Goal: Navigation & Orientation: Find specific page/section

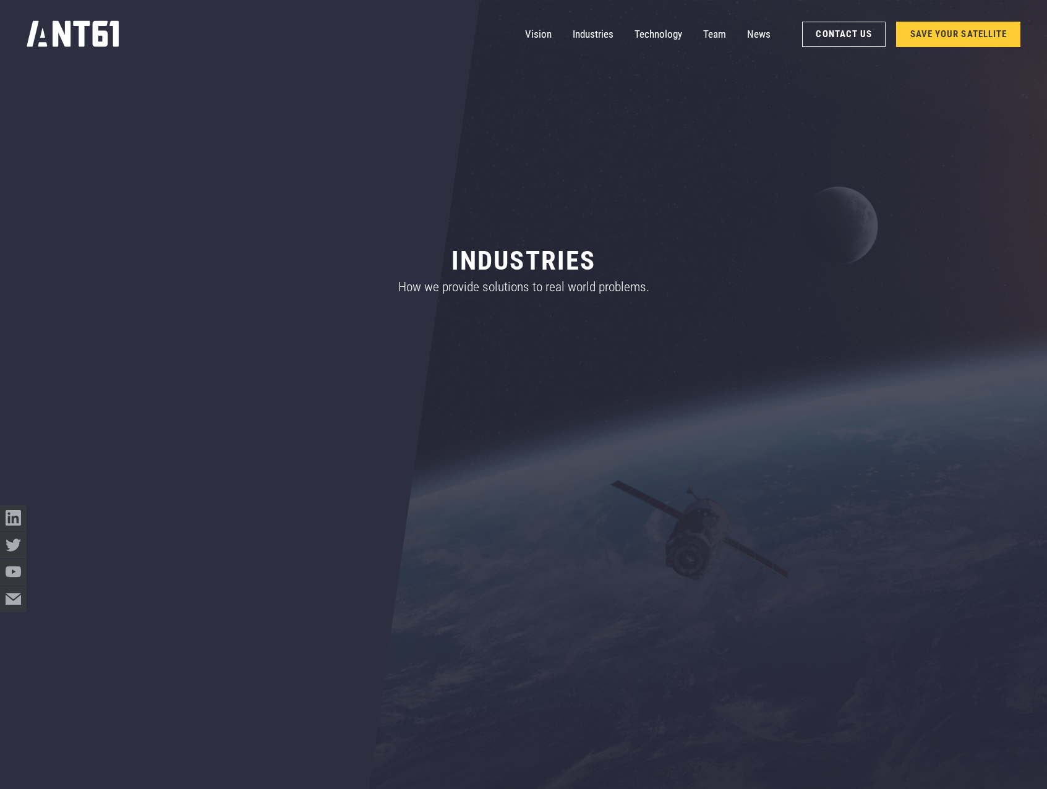
scroll to position [660, 0]
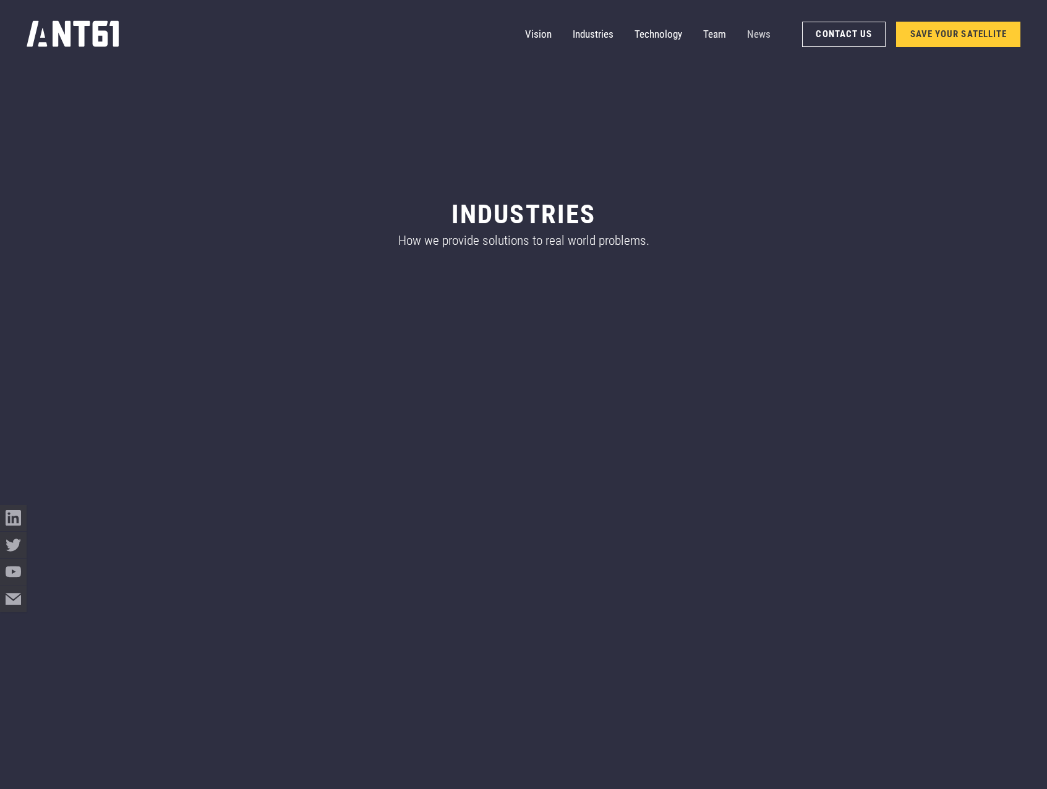
click at [758, 33] on link "News" at bounding box center [758, 34] width 23 height 27
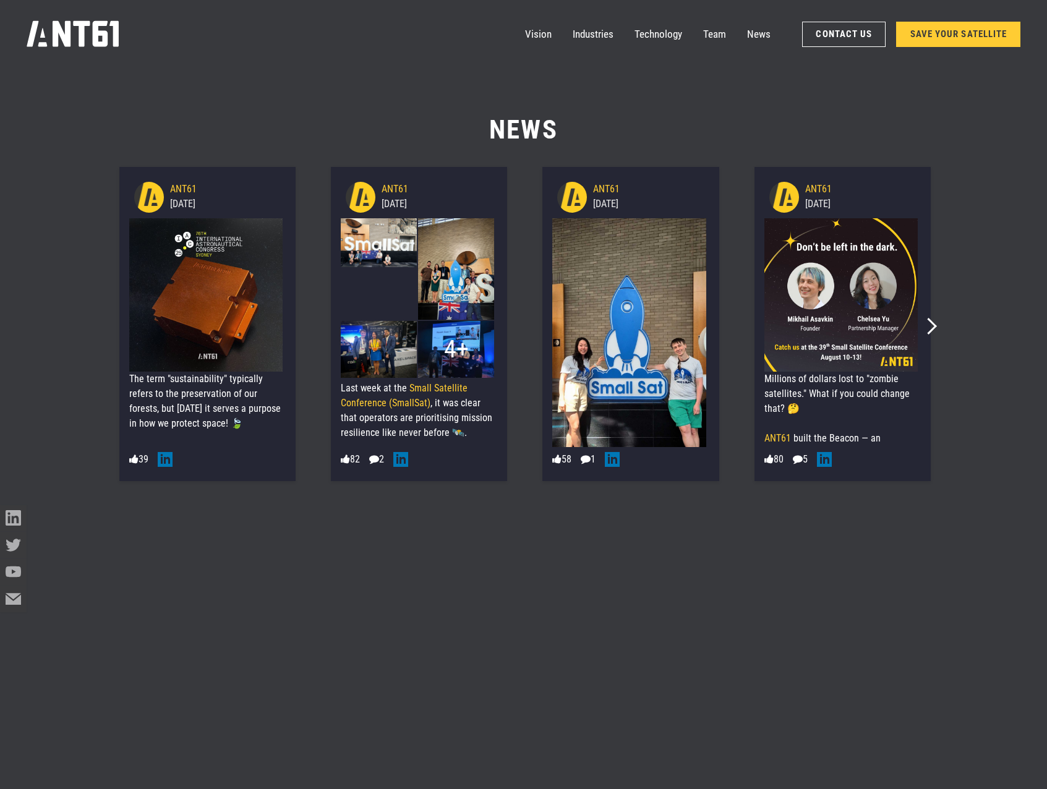
scroll to position [10186, 0]
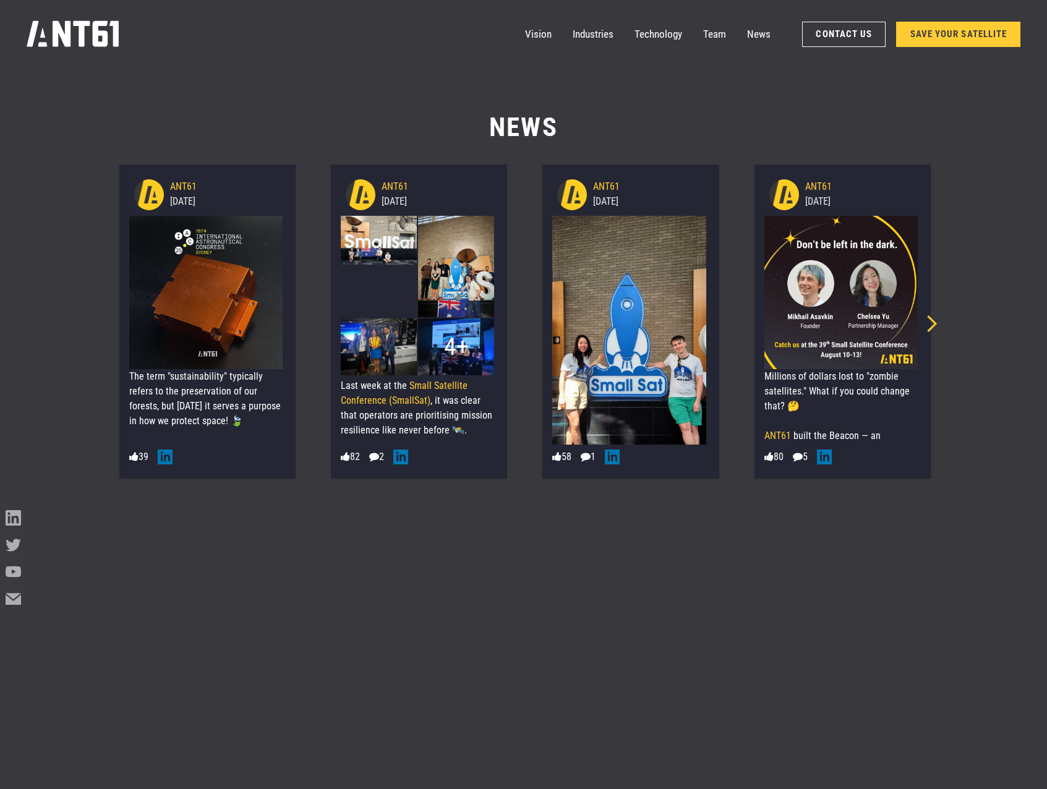
click at [934, 322] on icon "Next slide" at bounding box center [928, 323] width 17 height 17
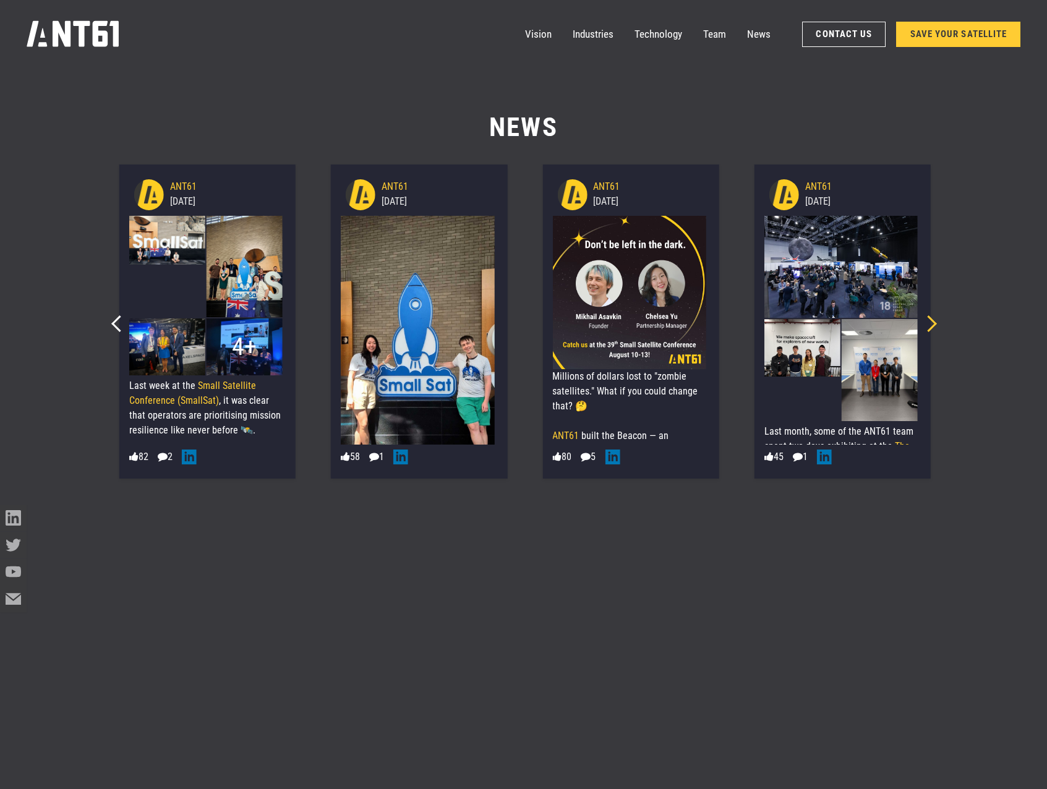
click at [934, 322] on icon "Next slide" at bounding box center [928, 323] width 17 height 17
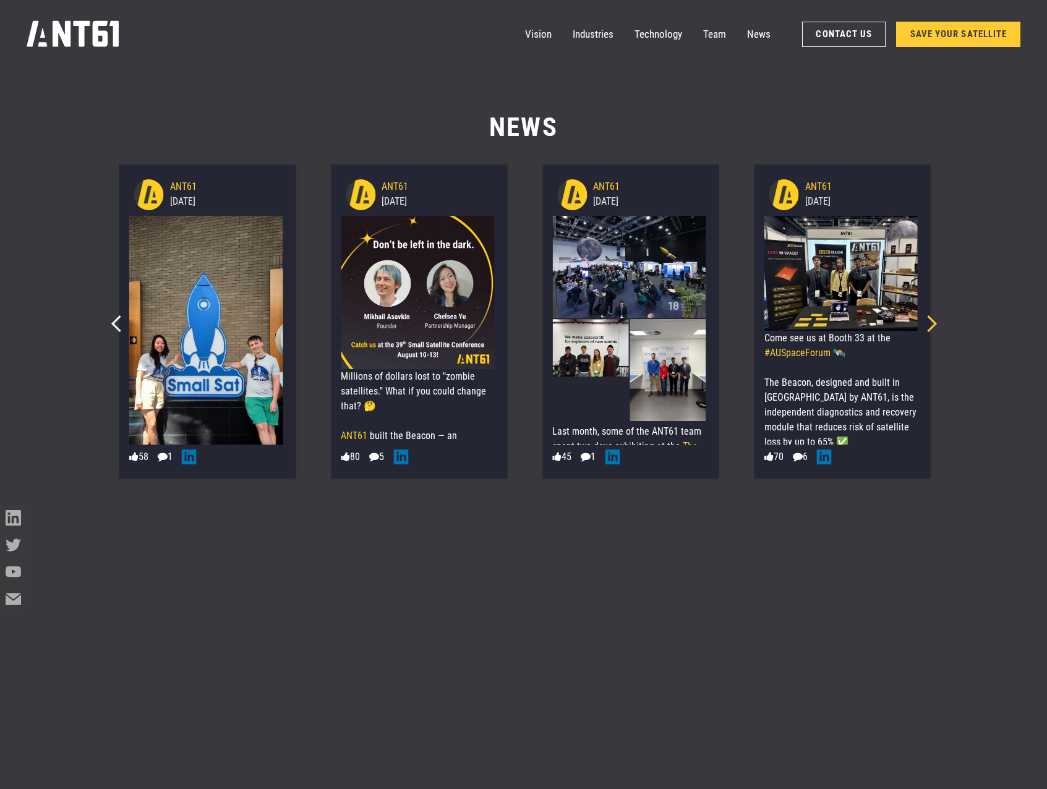
click at [934, 322] on icon "Next slide" at bounding box center [928, 323] width 17 height 17
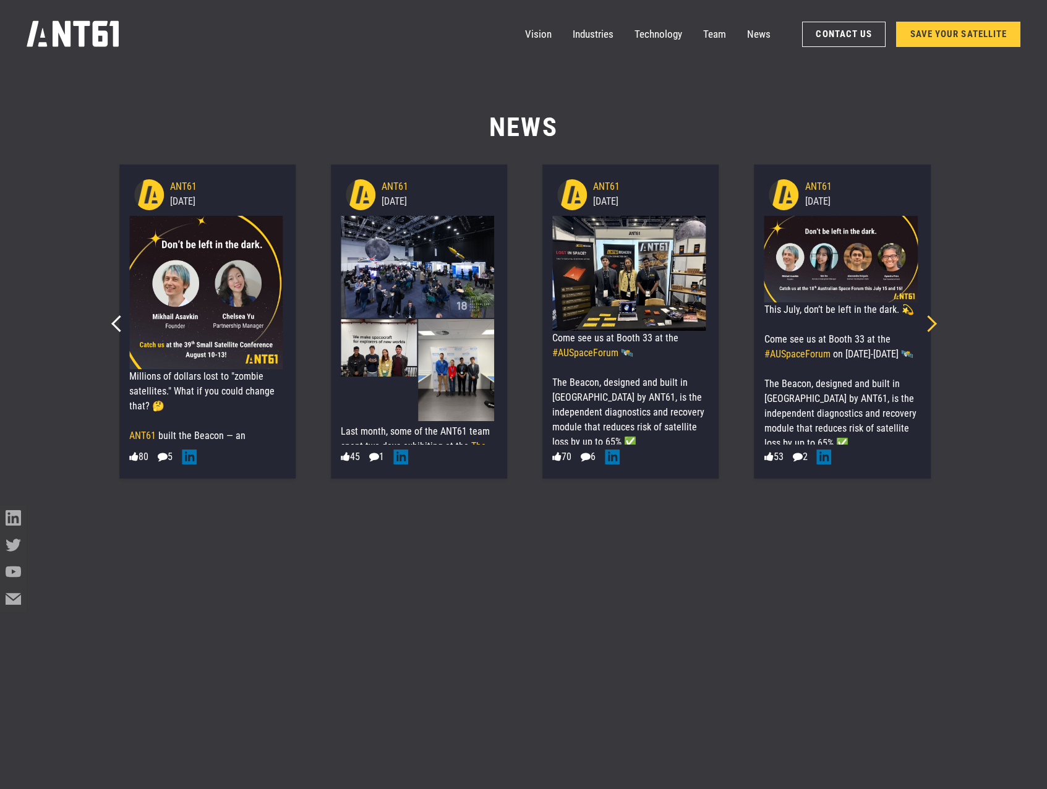
click at [934, 322] on icon "Next slide" at bounding box center [928, 323] width 17 height 17
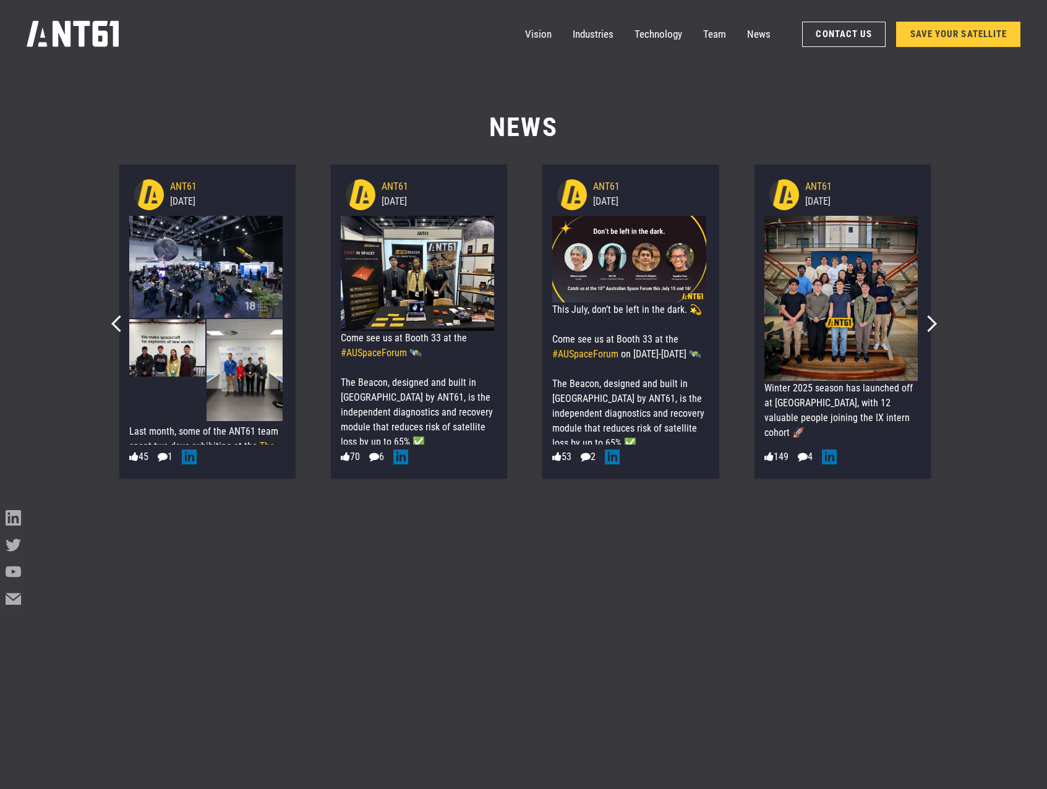
click at [605, 268] on img at bounding box center [628, 259] width 153 height 87
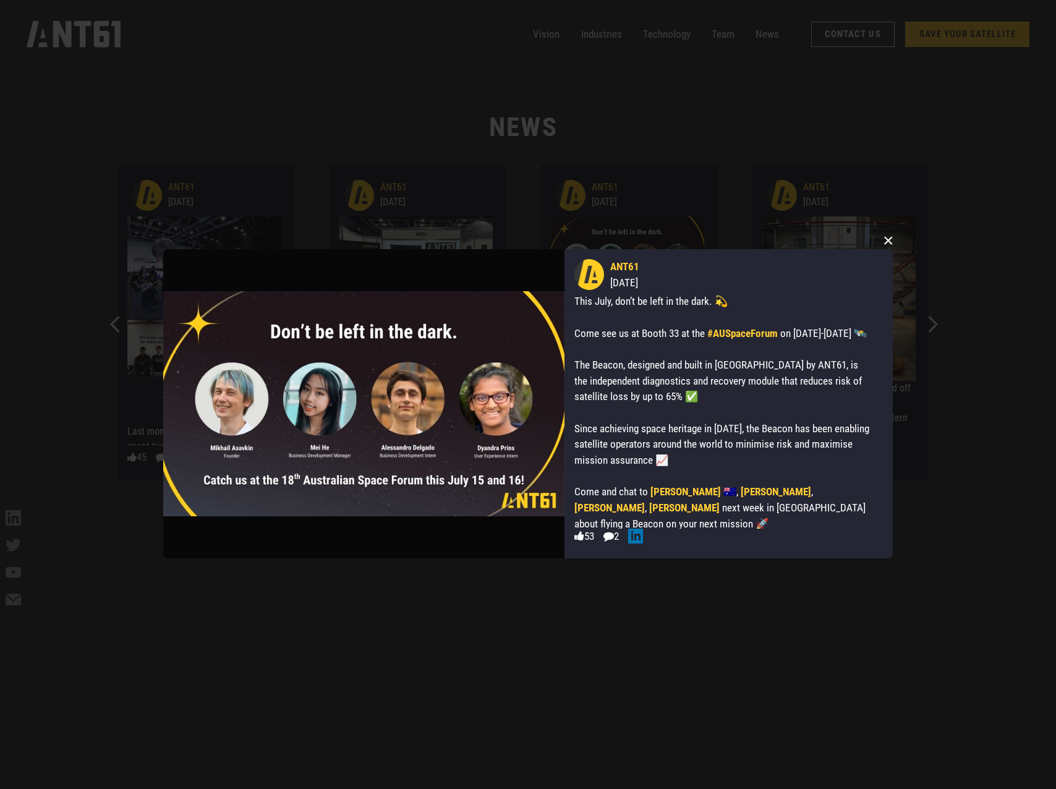
click at [888, 240] on button "×" at bounding box center [888, 240] width 19 height 19
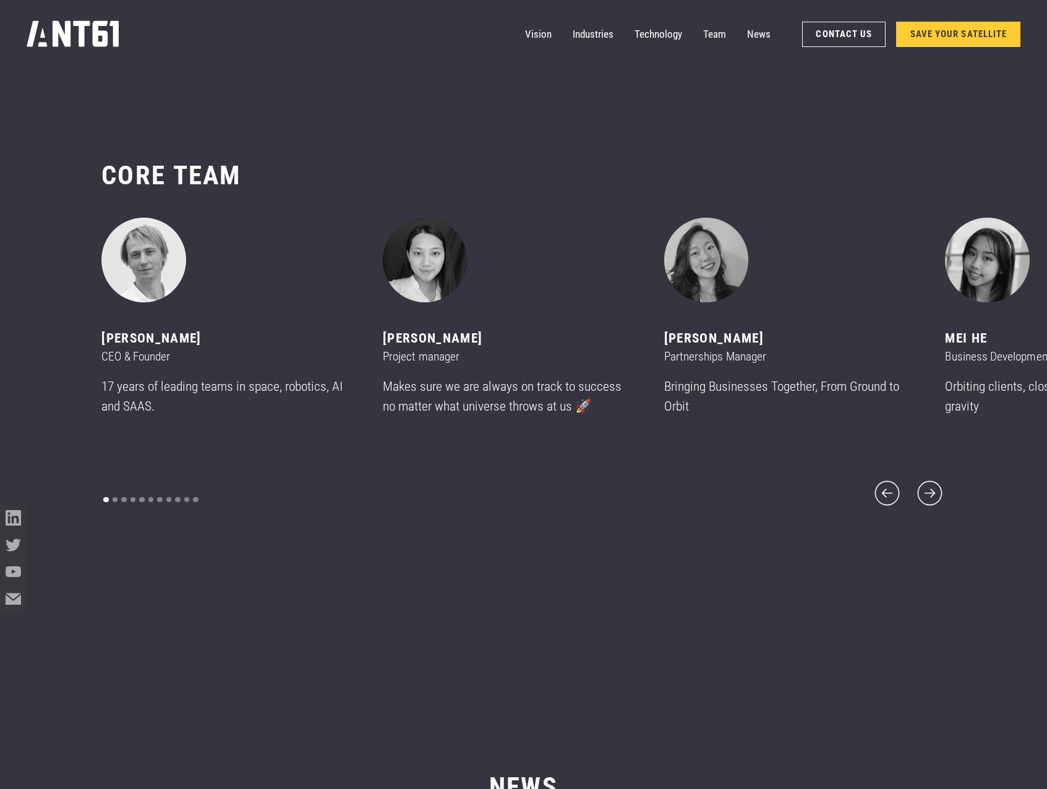
scroll to position [10781, 0]
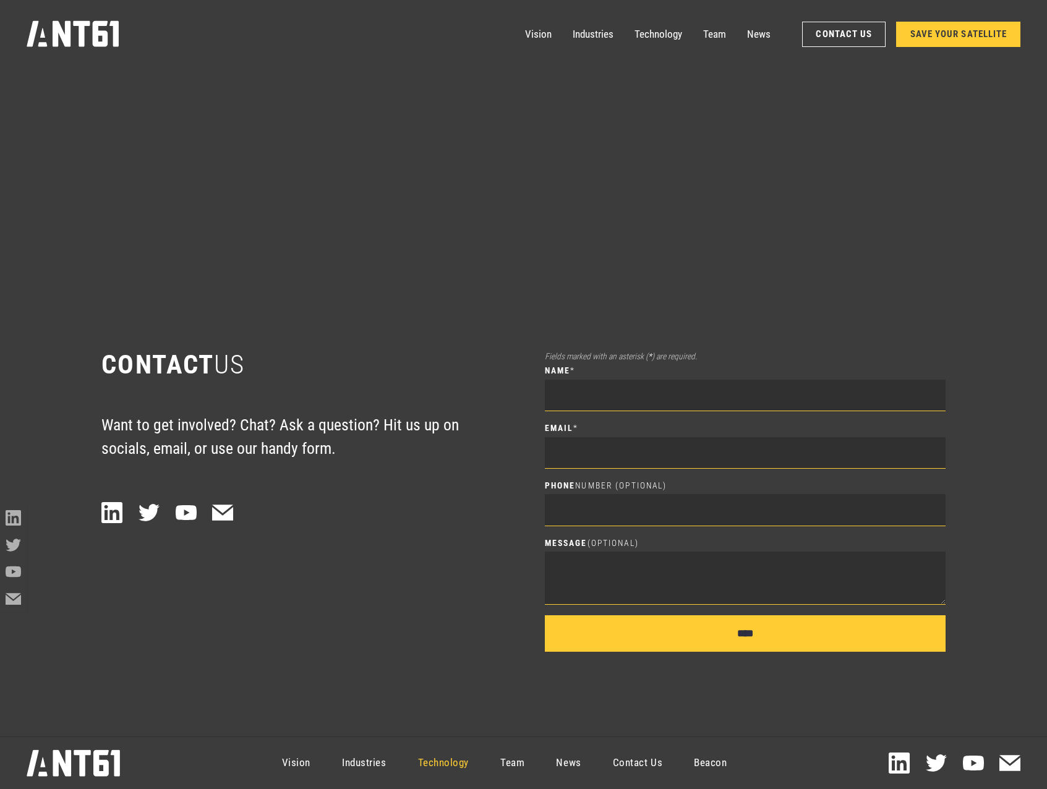
click at [442, 763] on link "Technology" at bounding box center [443, 763] width 83 height 48
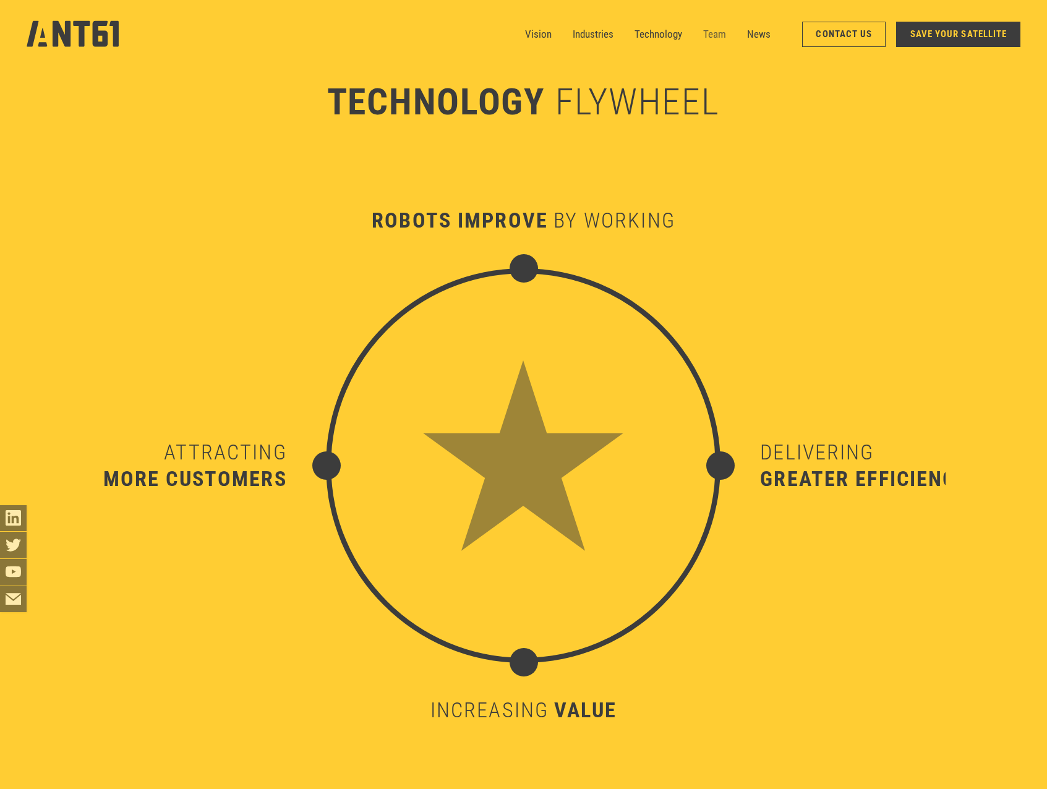
click at [717, 38] on link "Team" at bounding box center [714, 34] width 23 height 27
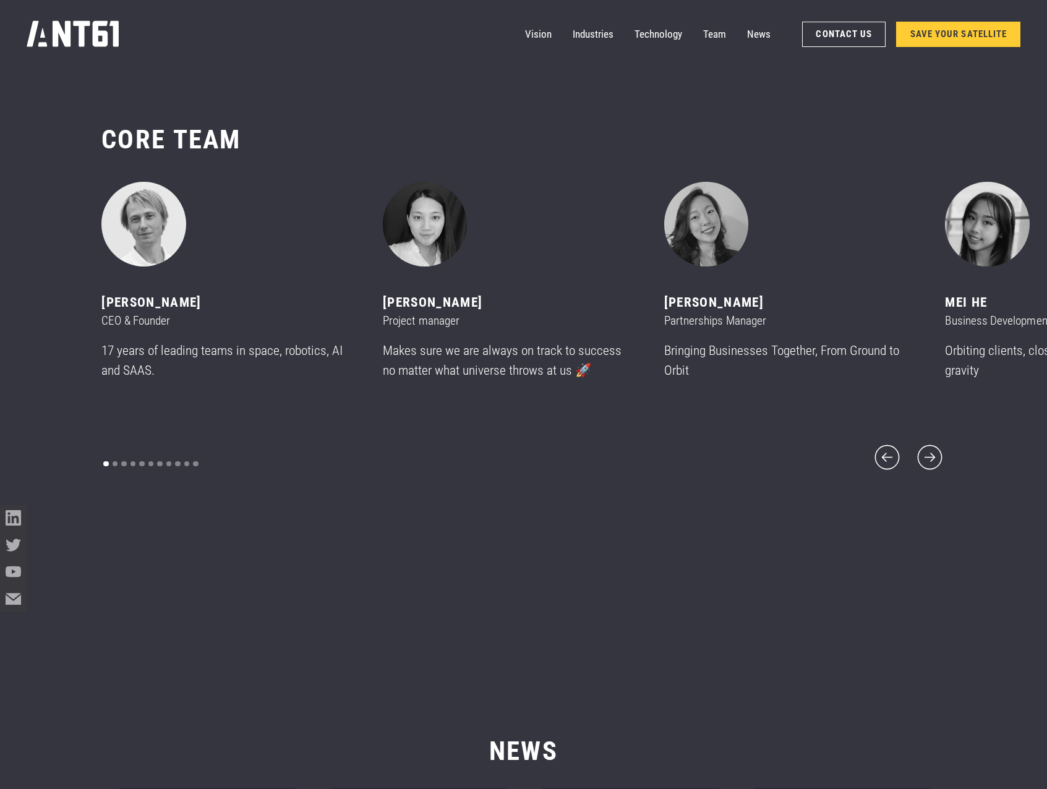
scroll to position [9397, 0]
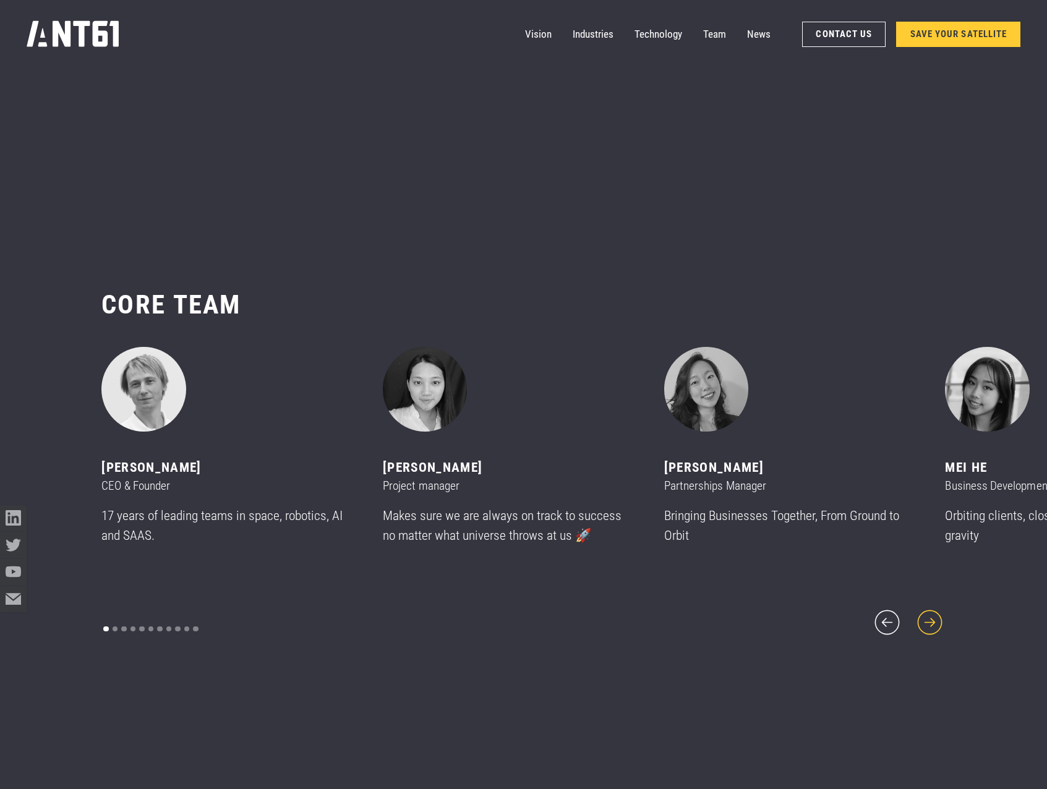
click at [925, 621] on icon "next slide" at bounding box center [930, 622] width 32 height 32
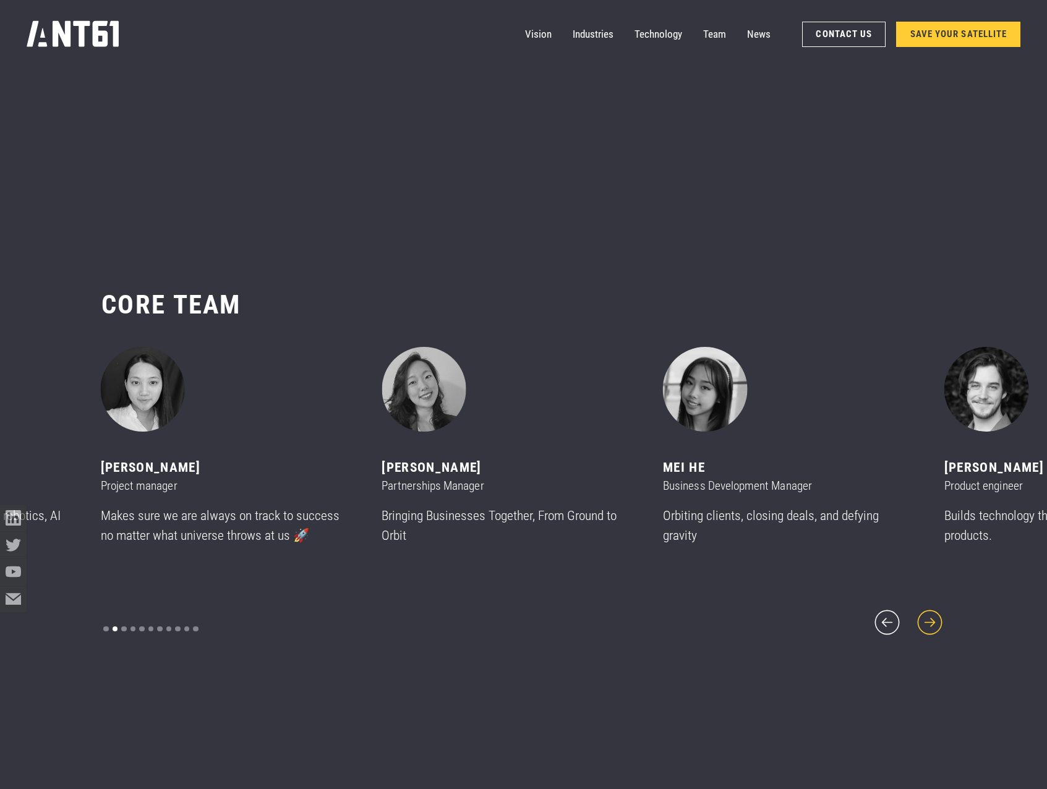
click at [925, 621] on icon "next slide" at bounding box center [930, 622] width 32 height 32
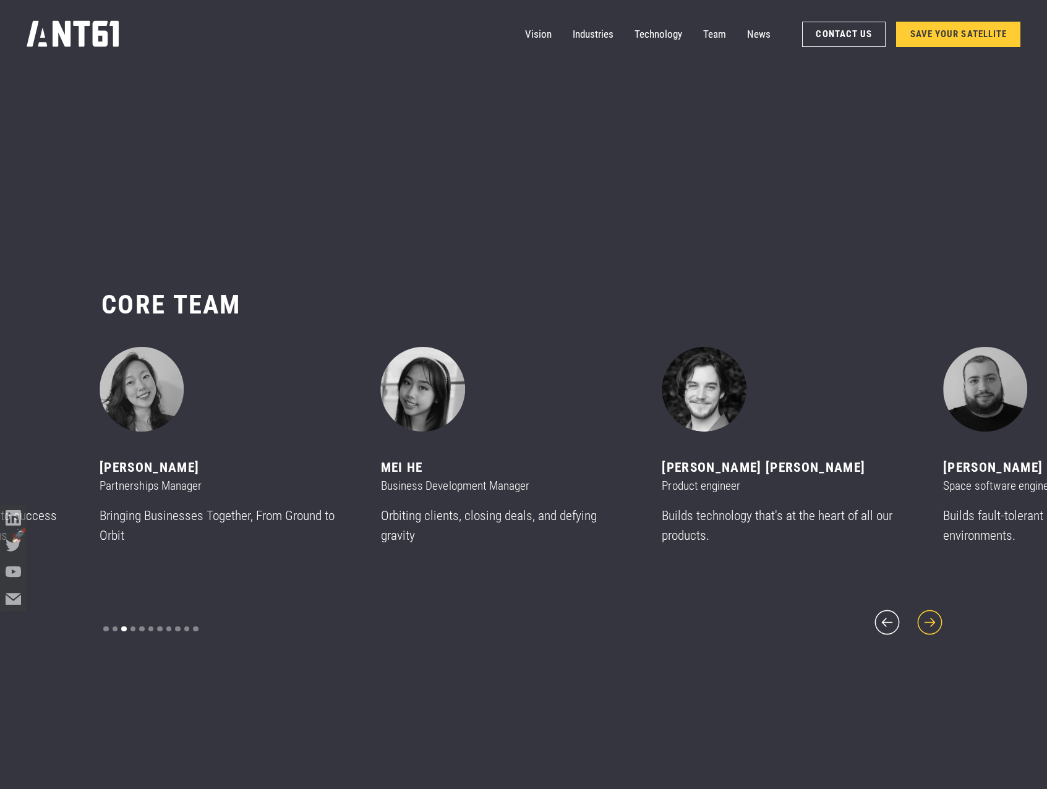
click at [925, 621] on icon "next slide" at bounding box center [930, 622] width 32 height 32
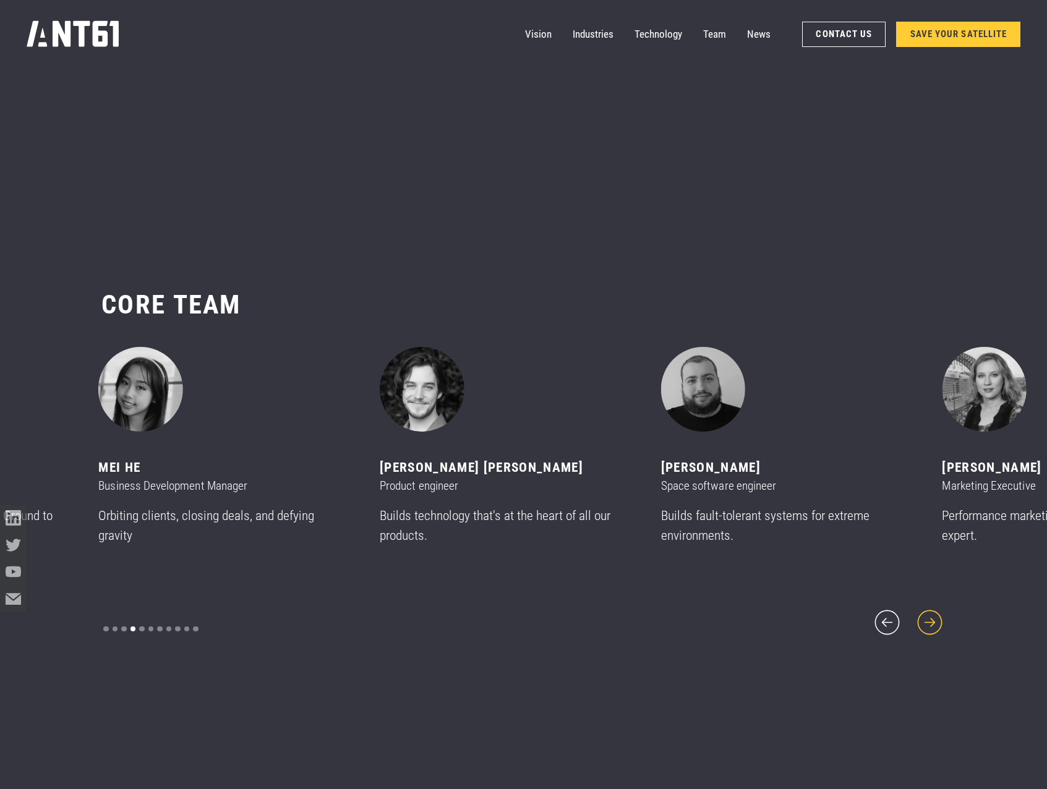
click at [925, 621] on icon "next slide" at bounding box center [930, 622] width 32 height 32
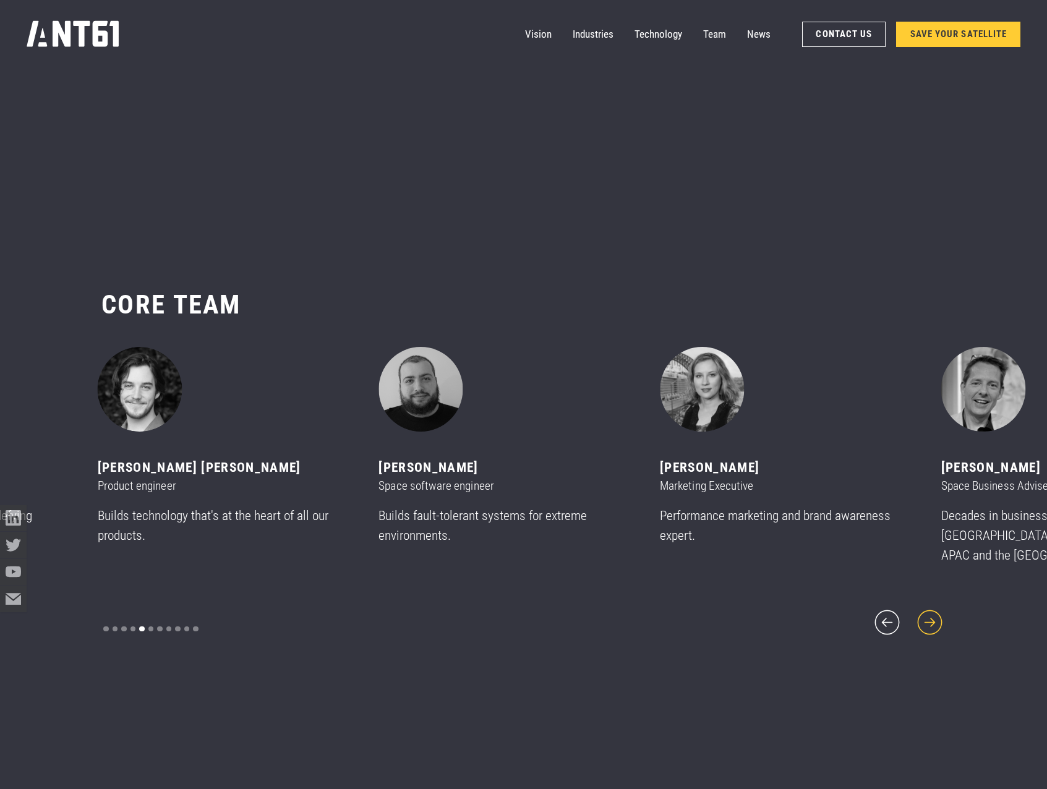
click at [925, 621] on icon "next slide" at bounding box center [930, 622] width 32 height 32
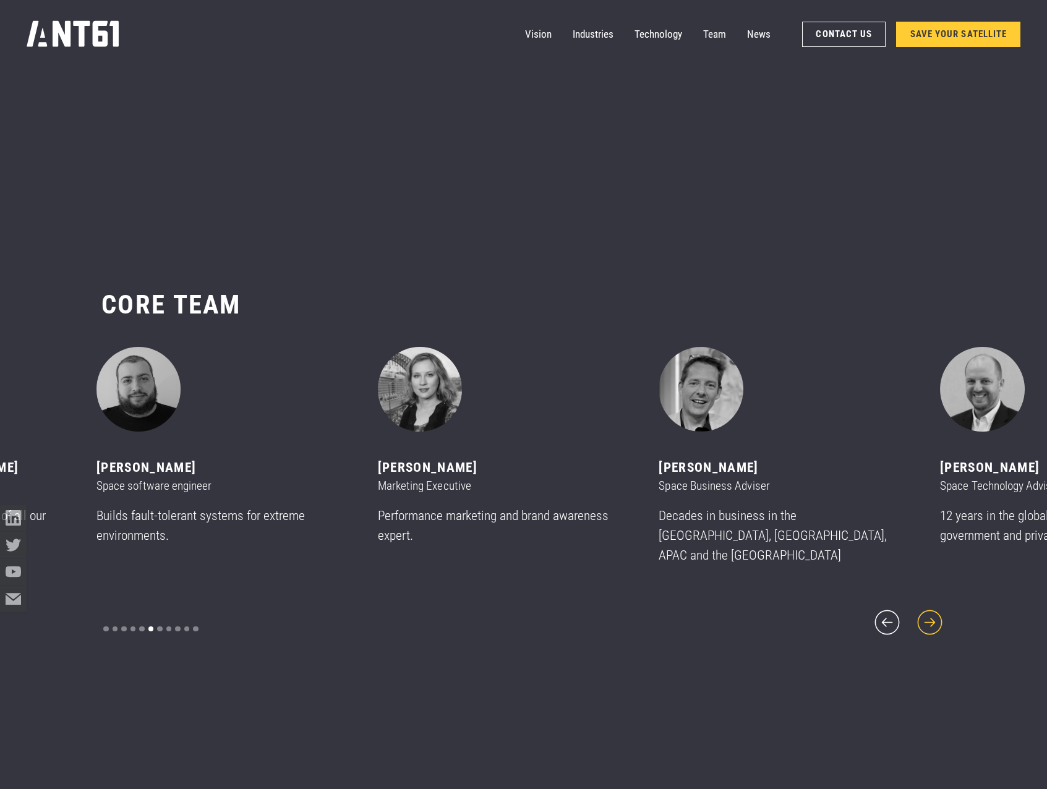
click at [925, 621] on icon "next slide" at bounding box center [930, 622] width 32 height 32
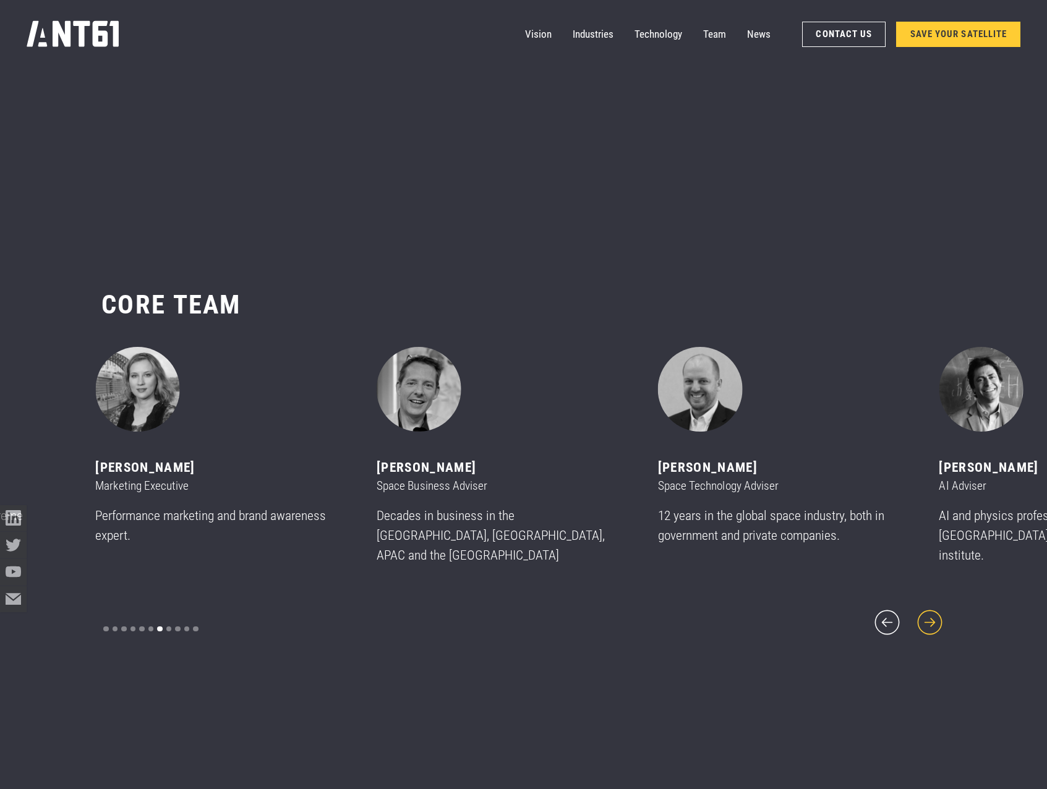
click at [925, 621] on icon "next slide" at bounding box center [930, 622] width 32 height 32
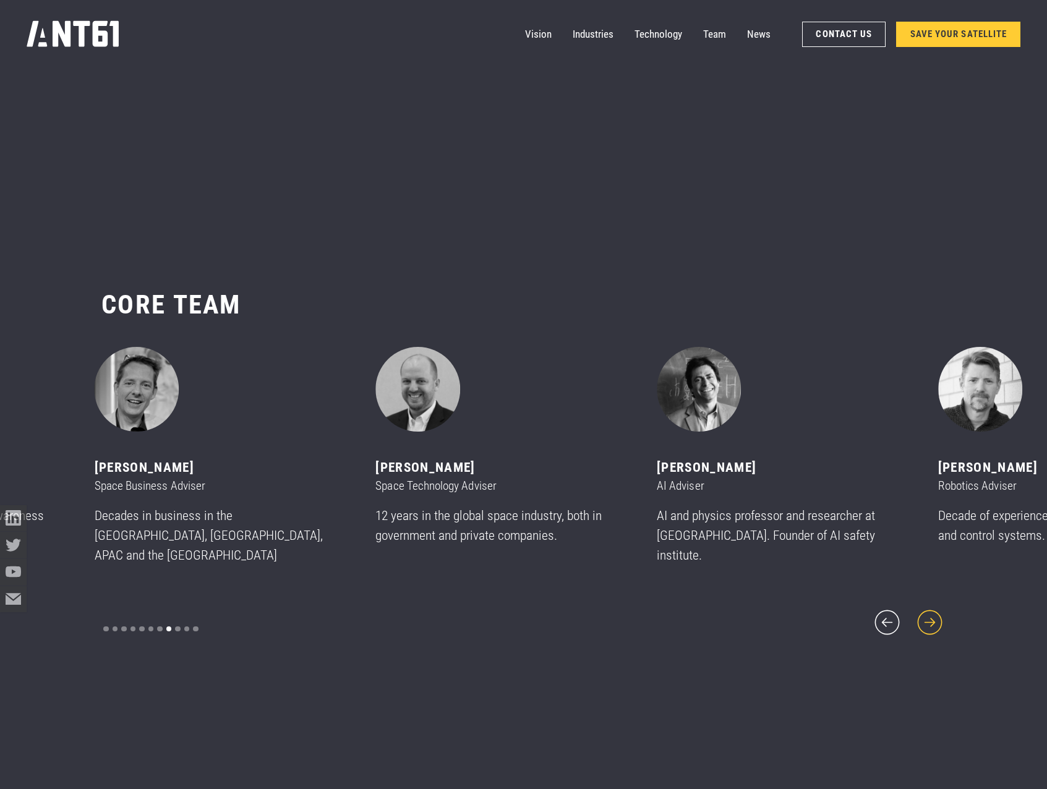
click at [925, 621] on icon "next slide" at bounding box center [930, 622] width 32 height 32
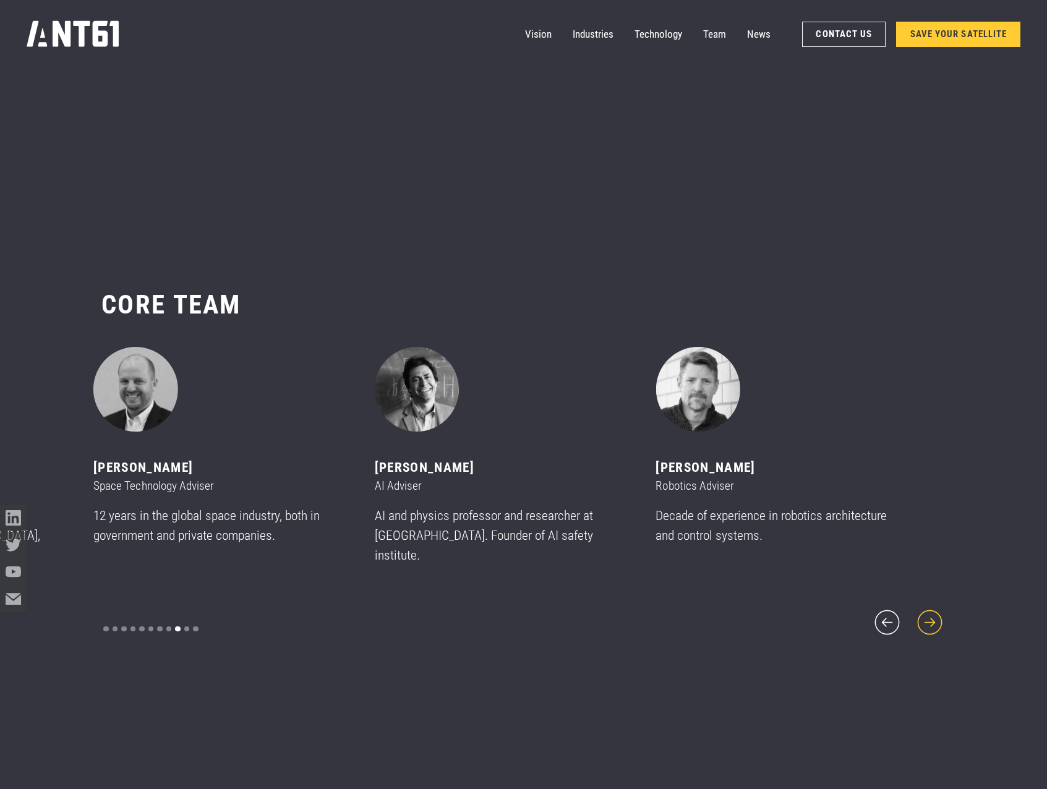
click at [925, 621] on icon "next slide" at bounding box center [930, 622] width 32 height 32
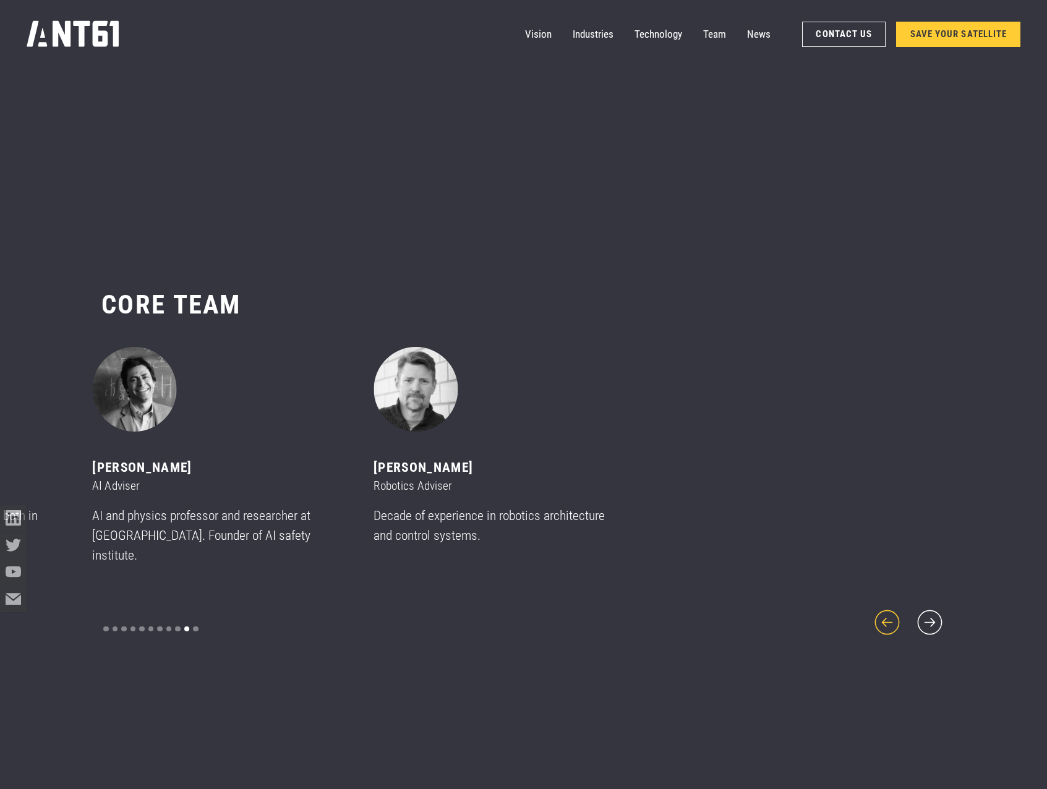
click at [890, 619] on icon "previous slide" at bounding box center [887, 622] width 32 height 32
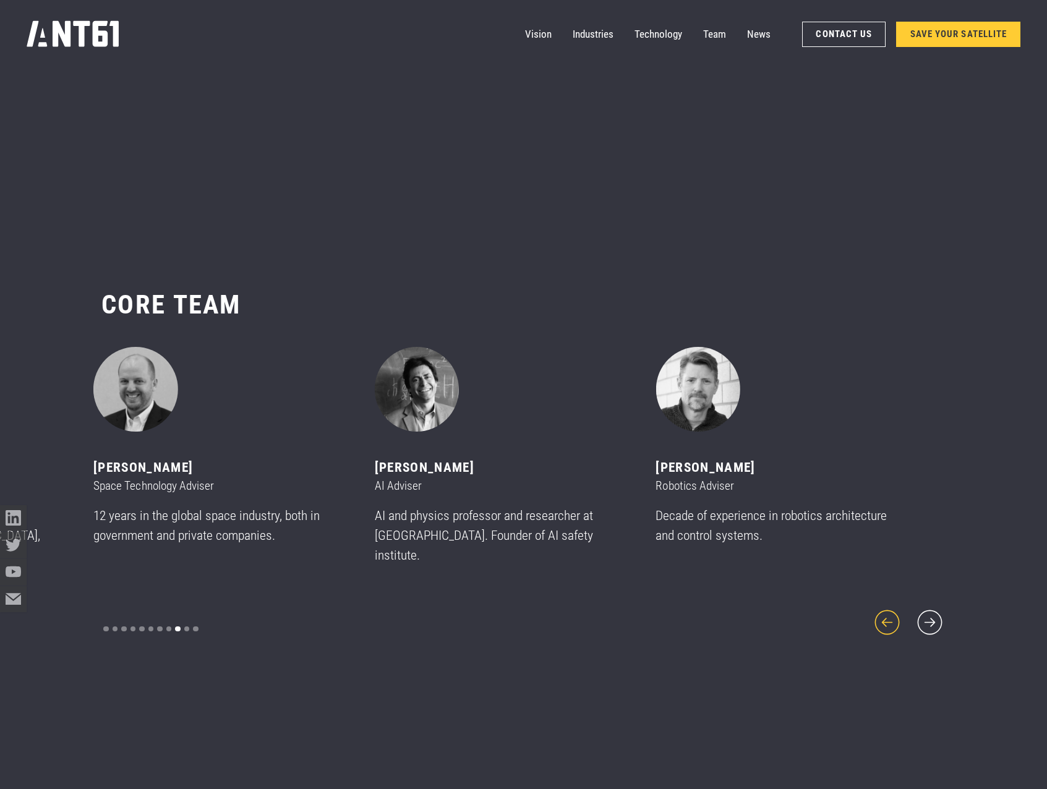
click at [890, 619] on icon "previous slide" at bounding box center [887, 622] width 32 height 32
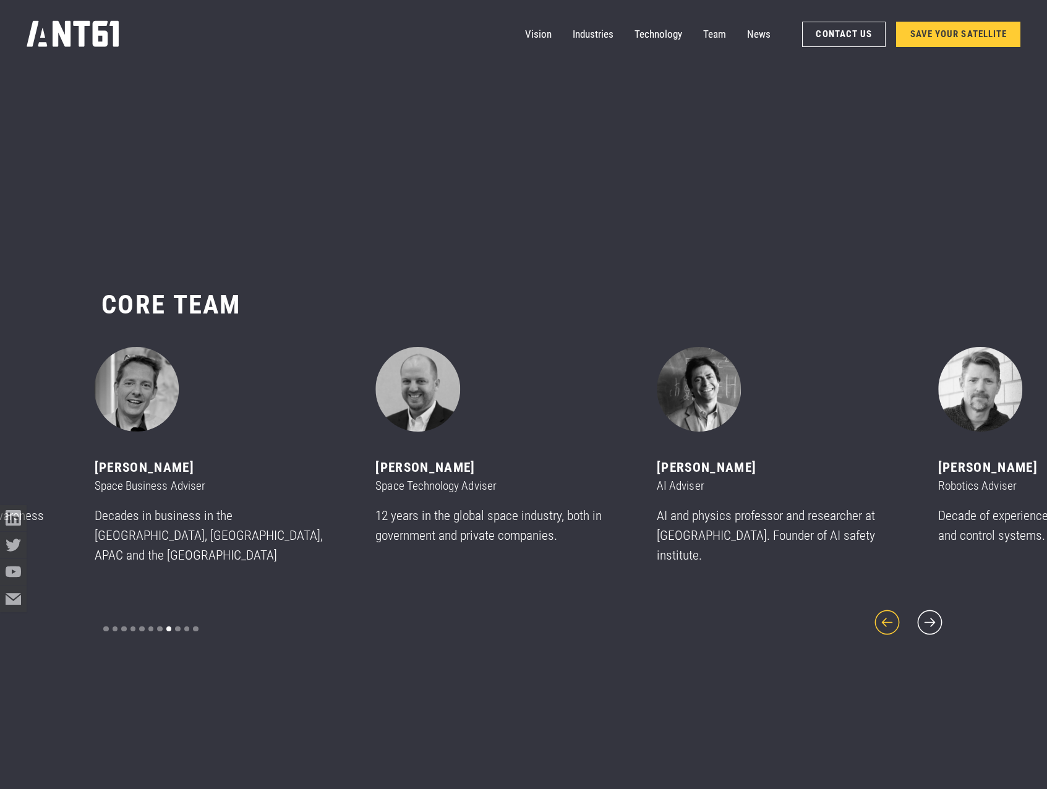
click at [890, 619] on icon "previous slide" at bounding box center [887, 622] width 32 height 32
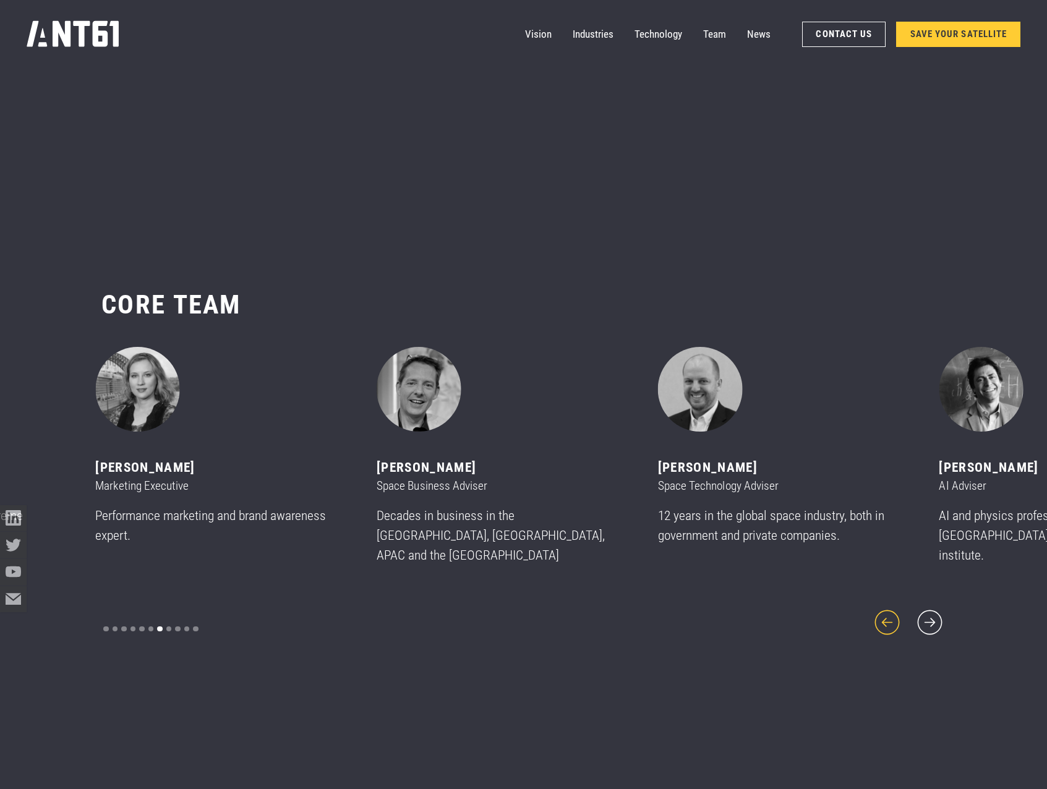
click at [890, 619] on icon "previous slide" at bounding box center [887, 622] width 32 height 32
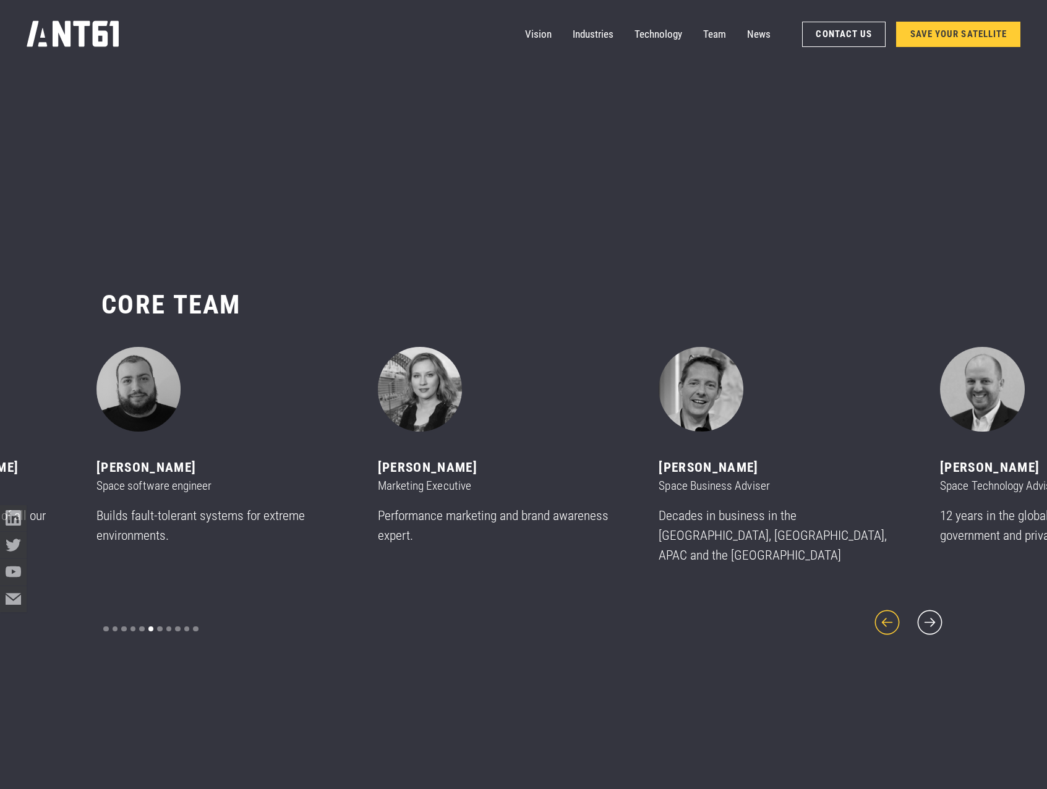
click at [890, 619] on icon "previous slide" at bounding box center [887, 622] width 32 height 32
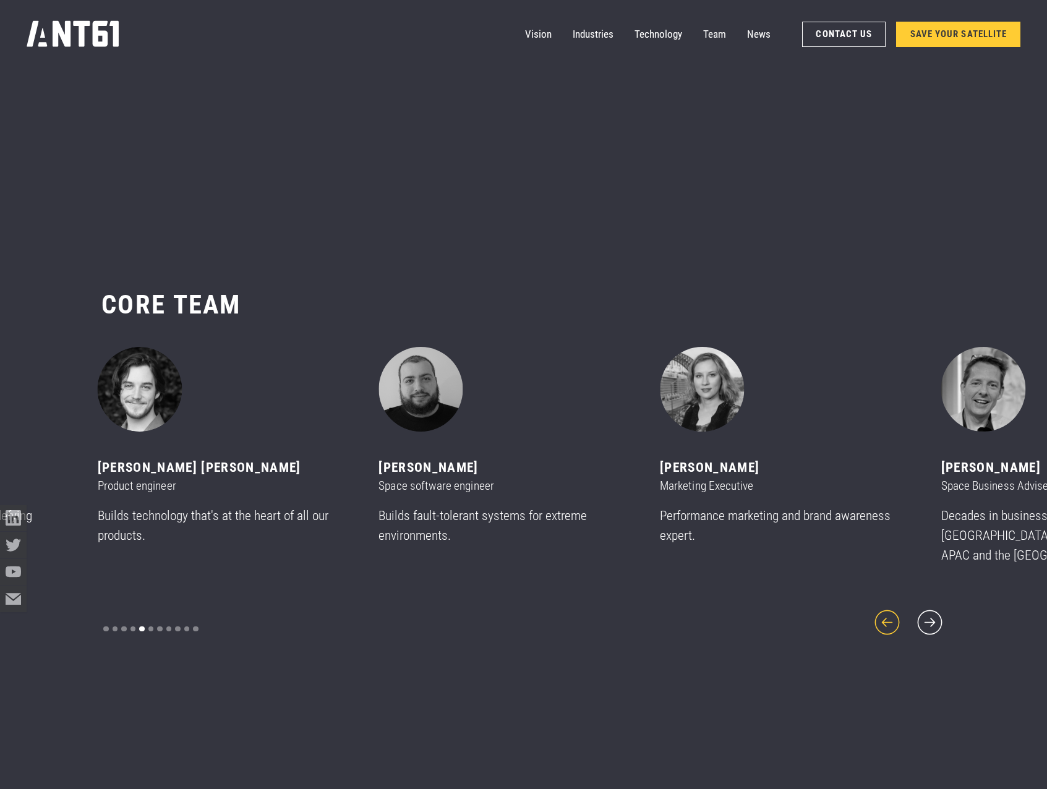
click at [890, 619] on icon "previous slide" at bounding box center [887, 622] width 32 height 32
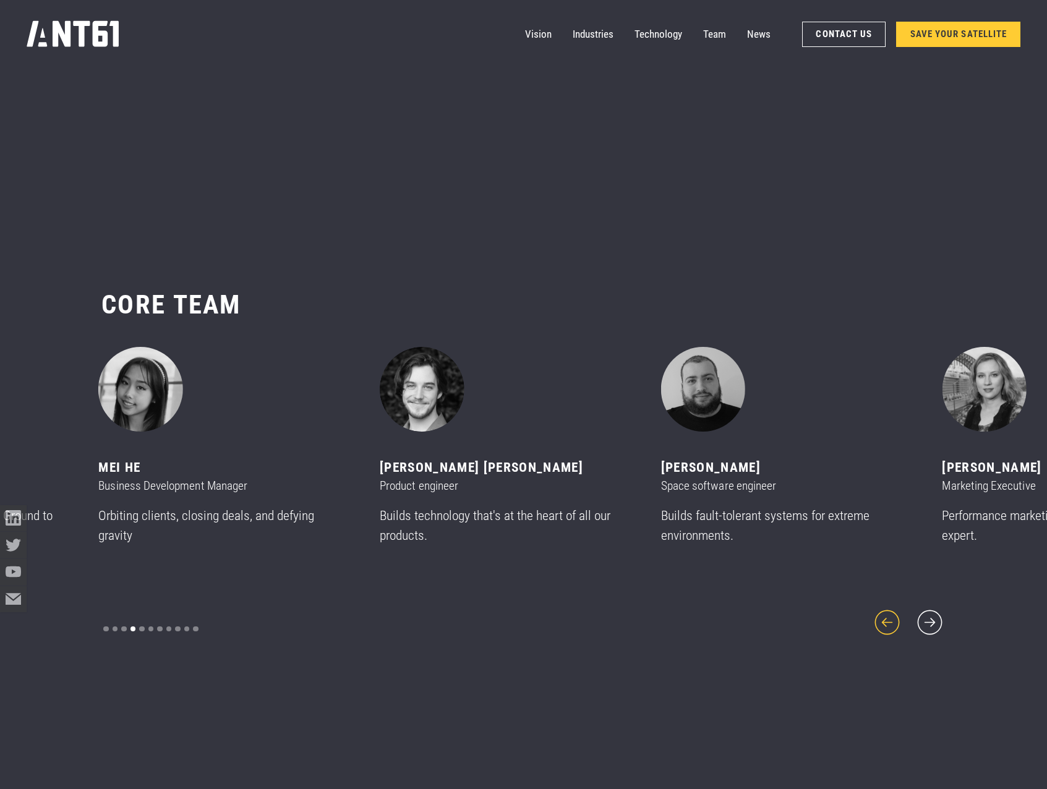
click at [890, 619] on icon "previous slide" at bounding box center [887, 622] width 32 height 32
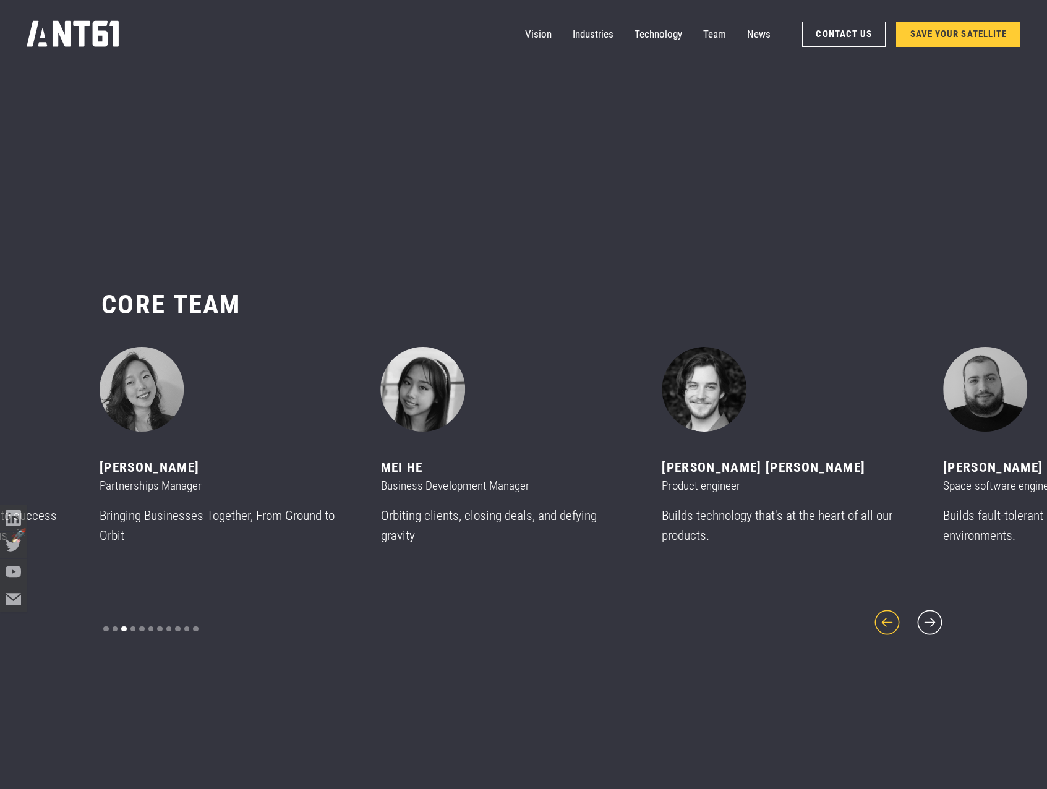
click at [890, 619] on icon "previous slide" at bounding box center [887, 622] width 32 height 32
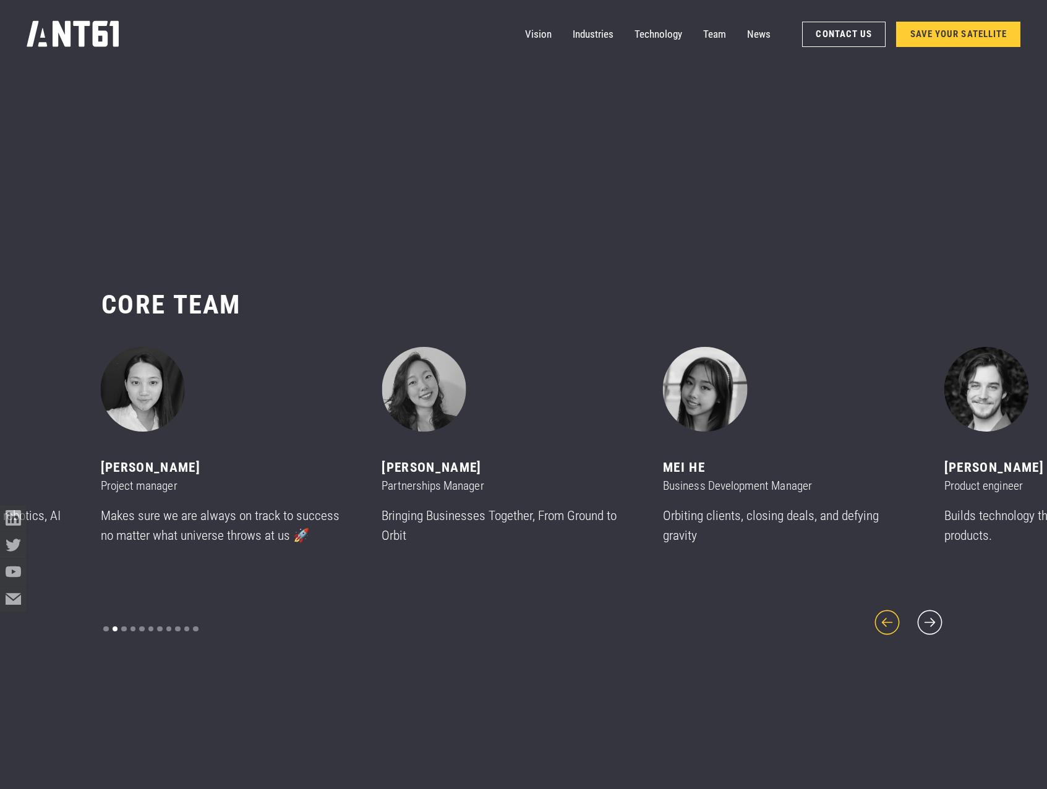
click at [890, 619] on icon "previous slide" at bounding box center [887, 622] width 32 height 32
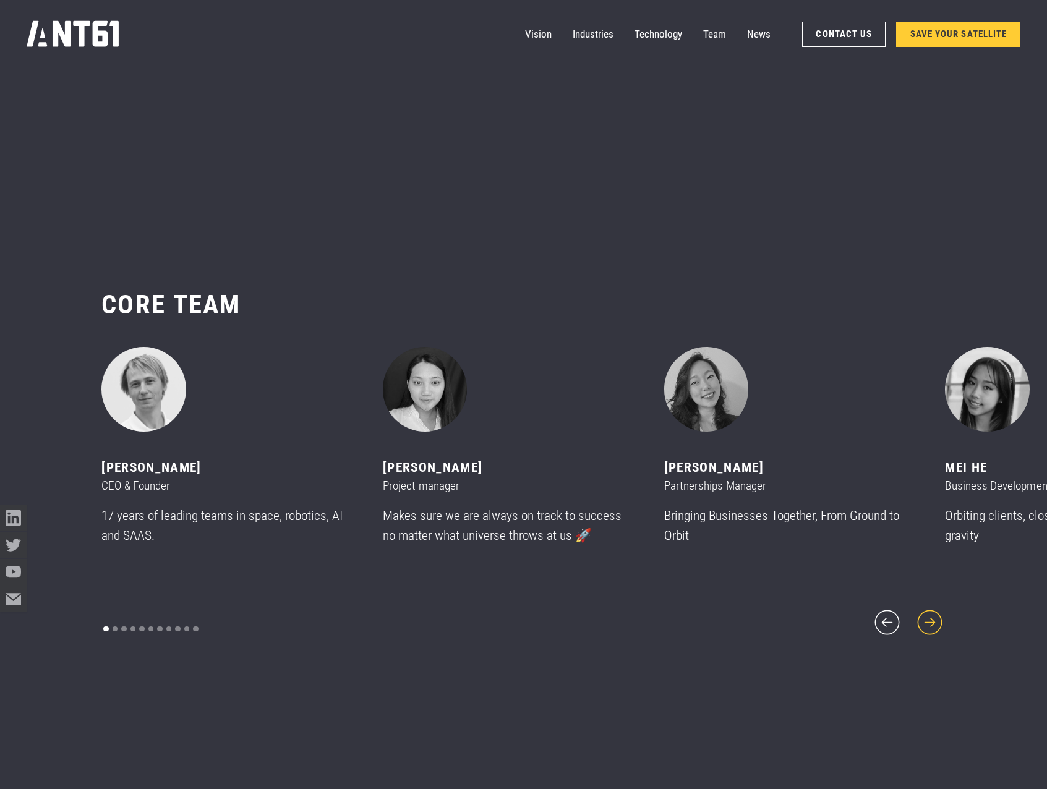
click at [929, 608] on icon "next slide" at bounding box center [930, 622] width 32 height 32
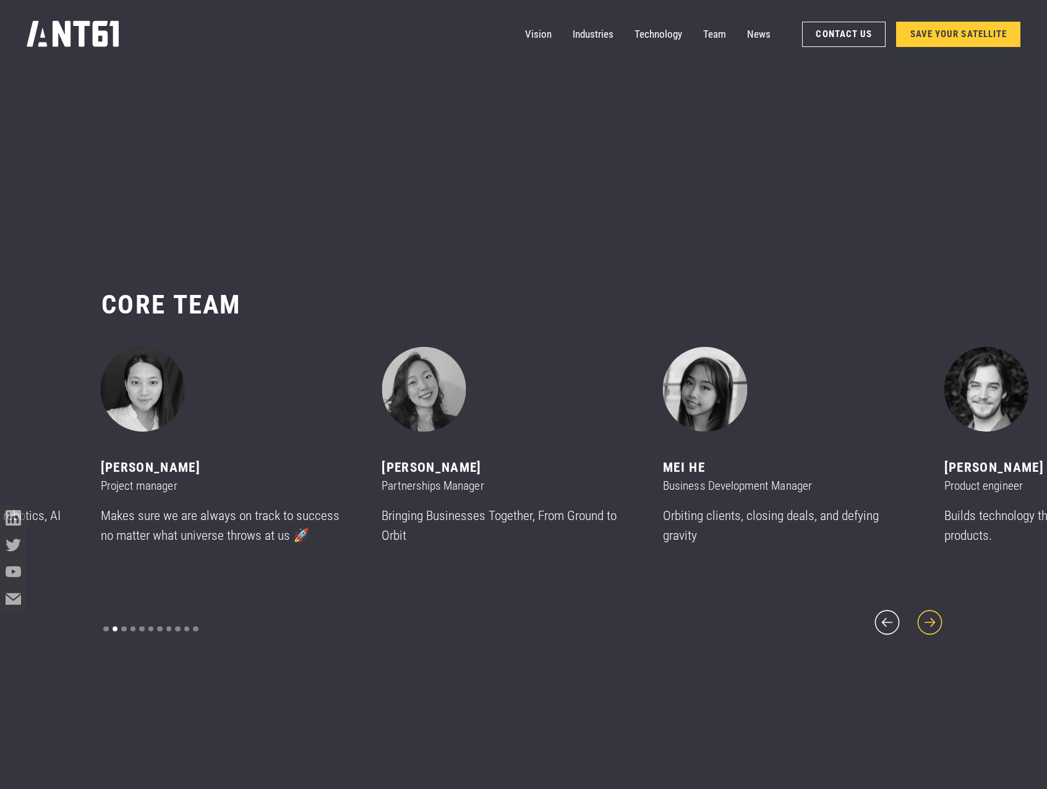
click at [929, 608] on icon "next slide" at bounding box center [930, 622] width 32 height 32
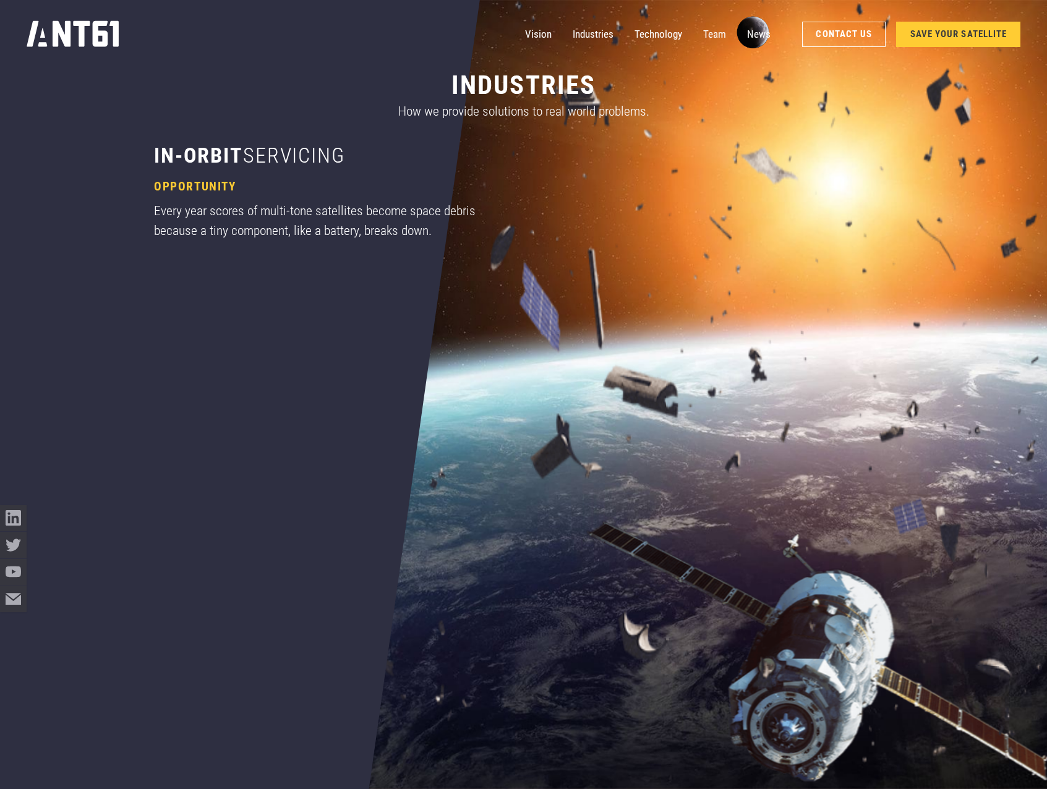
scroll to position [0, 0]
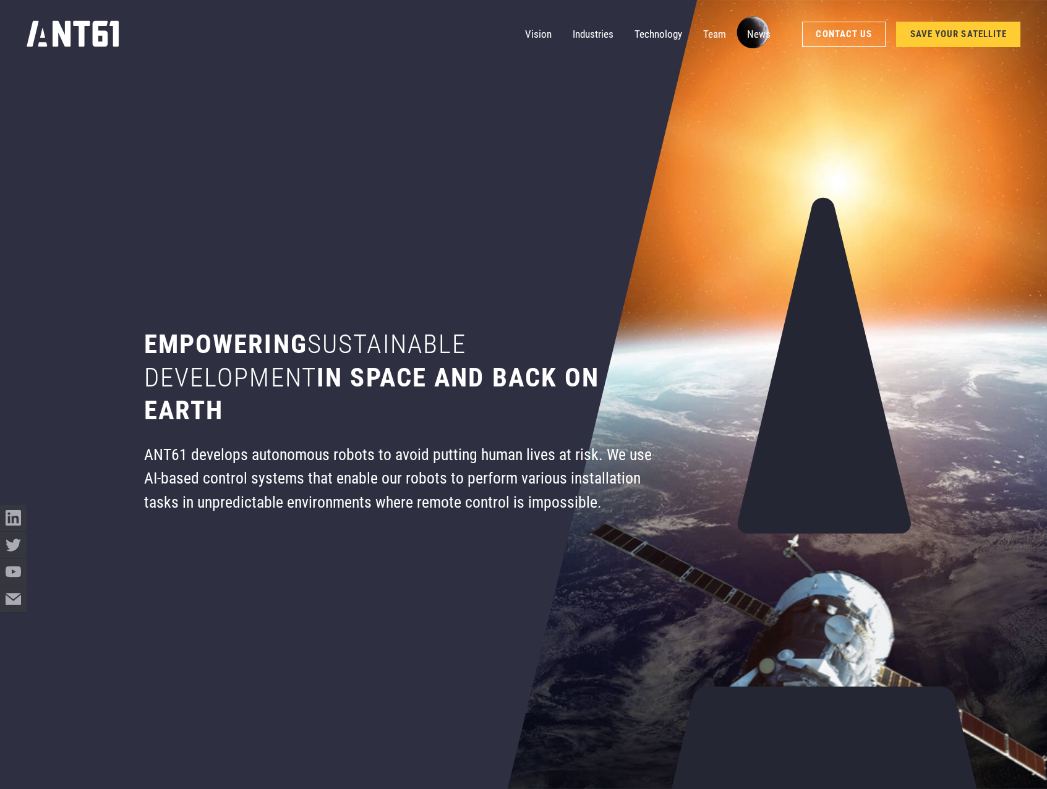
click at [414, 395] on h1 "Empowering sustainable development in space and back on earth" at bounding box center [398, 377] width 509 height 99
